Goal: Information Seeking & Learning: Find specific page/section

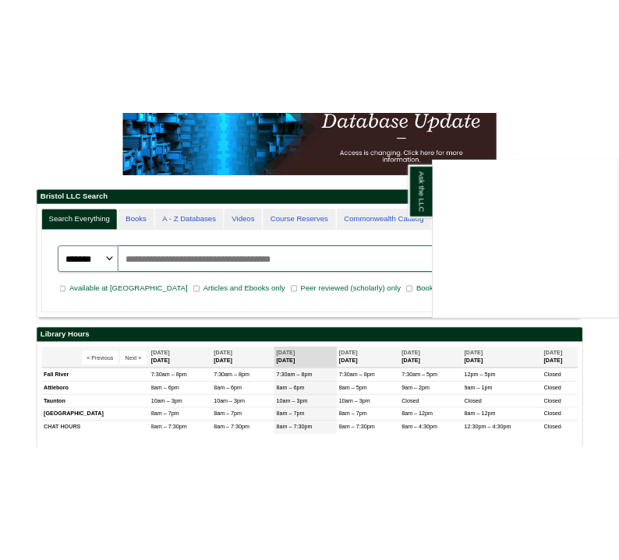
scroll to position [7, 7]
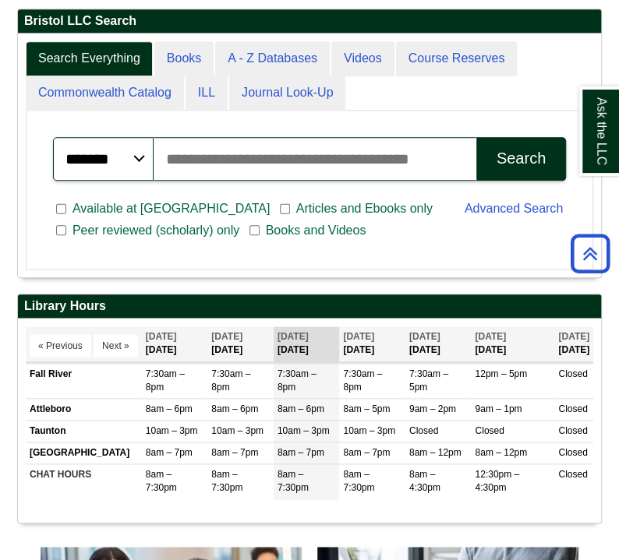
click at [189, 153] on input "Search articles, books, journals & more" at bounding box center [315, 159] width 322 height 44
type input "**********"
click at [525, 153] on div "Search" at bounding box center [521, 159] width 49 height 18
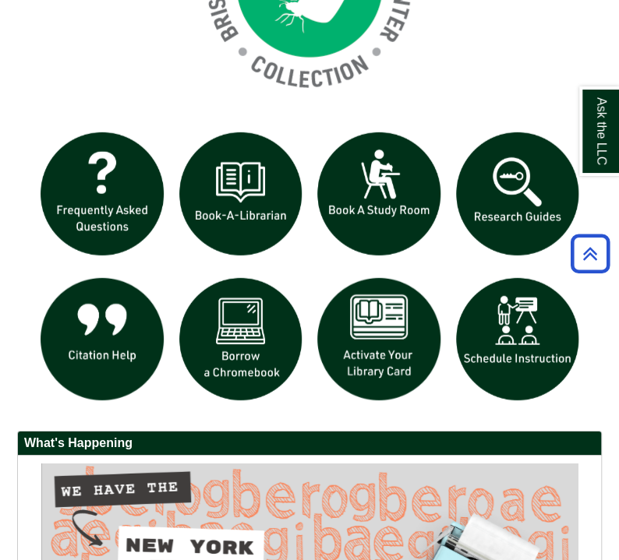
scroll to position [1359, 0]
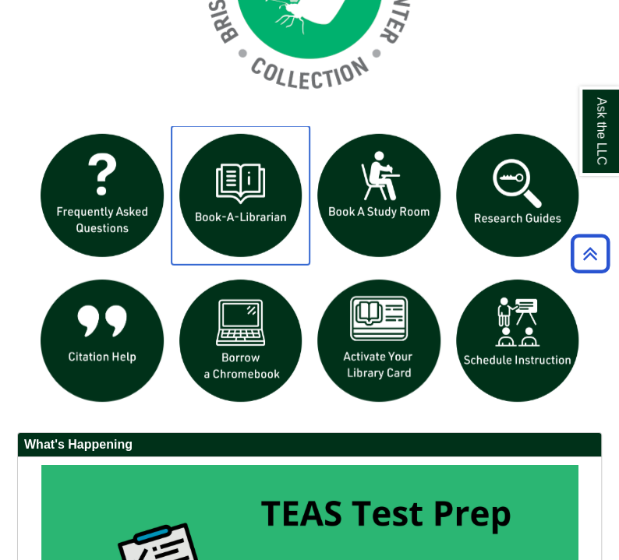
click at [250, 160] on img "slideshow" at bounding box center [240, 195] width 139 height 139
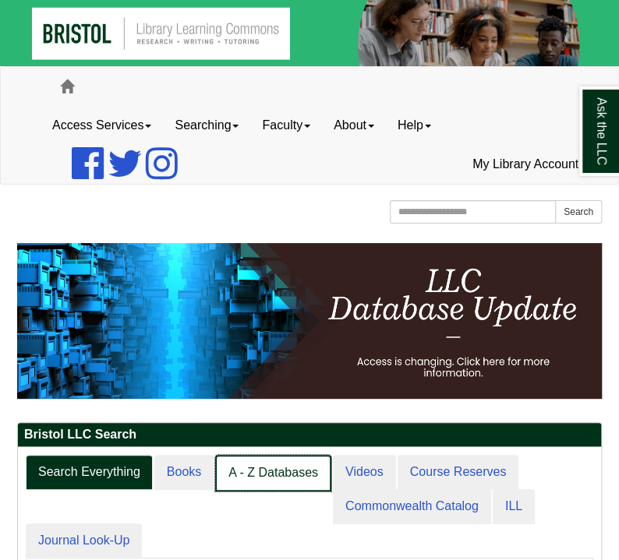
click at [266, 473] on link "A - Z Databases" at bounding box center [273, 473] width 116 height 37
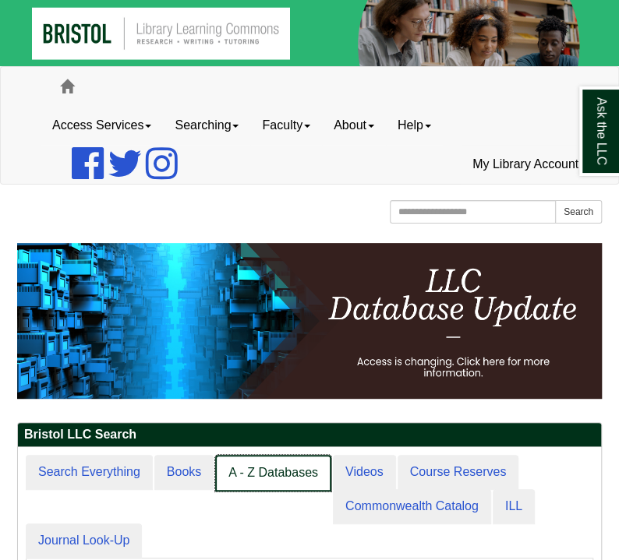
scroll to position [232, 583]
click at [255, 485] on link "A - Z Databases" at bounding box center [273, 473] width 116 height 37
click at [256, 479] on link "A - Z Databases" at bounding box center [273, 473] width 116 height 37
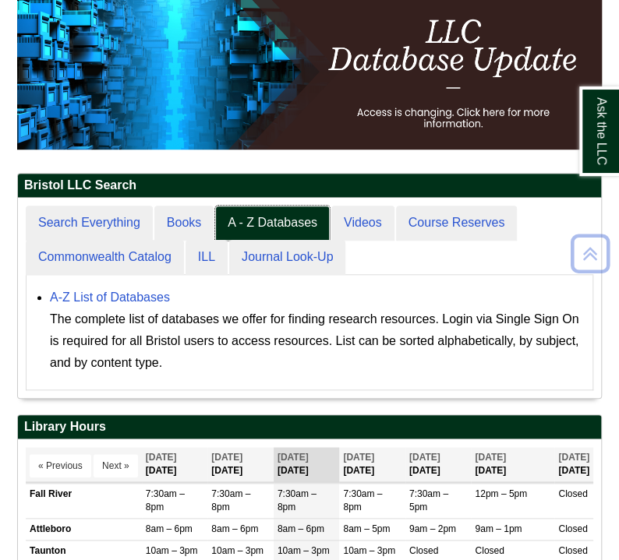
scroll to position [300, 0]
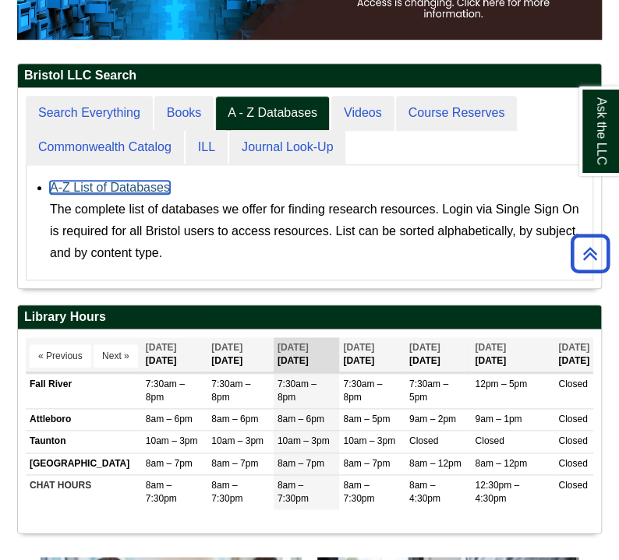
click at [112, 186] on link "A-Z List of Databases" at bounding box center [110, 187] width 120 height 13
